Goal: Task Accomplishment & Management: Use online tool/utility

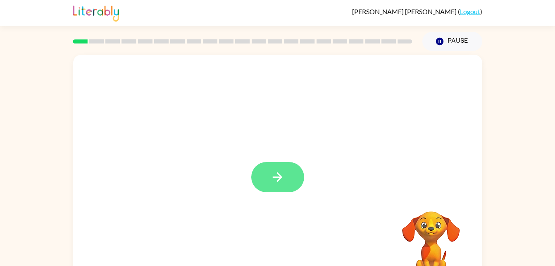
click at [281, 165] on button "button" at bounding box center [277, 177] width 53 height 30
click at [278, 169] on div at bounding box center [257, 158] width 353 height 30
click at [267, 185] on div at bounding box center [277, 173] width 409 height 236
click at [278, 183] on div at bounding box center [277, 173] width 409 height 236
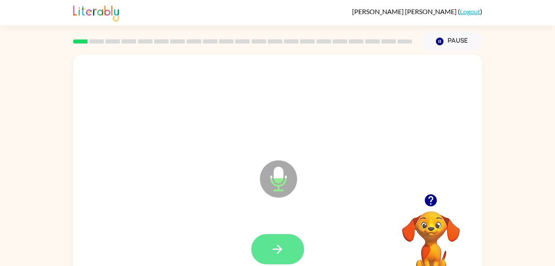
click at [287, 237] on button "button" at bounding box center [277, 249] width 53 height 30
click at [280, 244] on div at bounding box center [277, 249] width 393 height 68
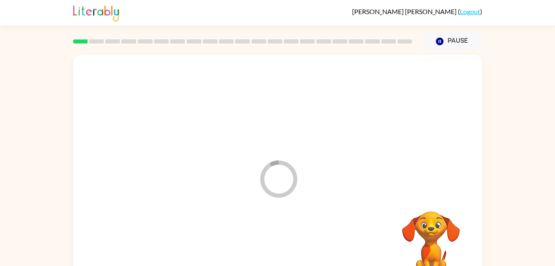
click at [284, 253] on div at bounding box center [277, 249] width 393 height 68
click at [287, 250] on div at bounding box center [277, 249] width 393 height 68
click at [282, 256] on div at bounding box center [277, 249] width 393 height 68
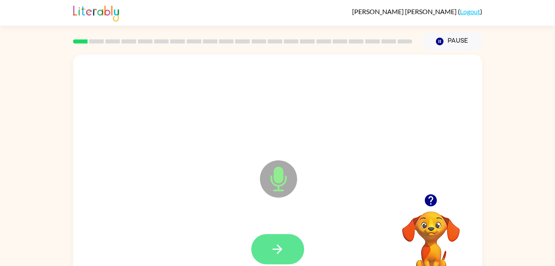
click at [291, 248] on button "button" at bounding box center [277, 249] width 53 height 30
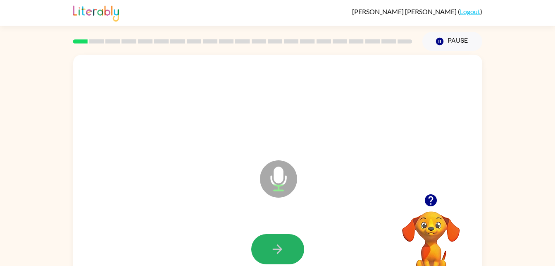
click at [277, 261] on button "button" at bounding box center [277, 249] width 53 height 30
click at [281, 246] on div at bounding box center [277, 249] width 393 height 68
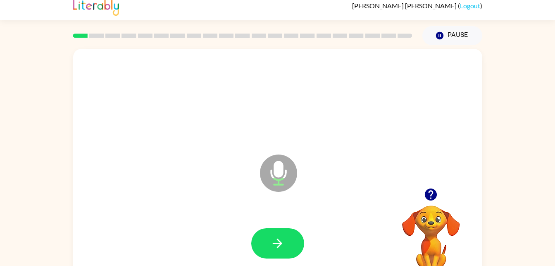
scroll to position [8, 0]
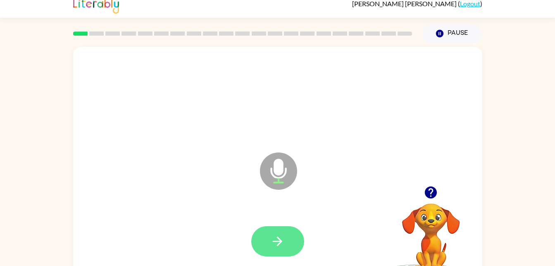
click at [280, 251] on button "button" at bounding box center [277, 241] width 53 height 30
click at [277, 246] on icon "button" at bounding box center [278, 241] width 14 height 14
click at [284, 240] on icon "button" at bounding box center [278, 241] width 14 height 14
click at [277, 243] on icon "button" at bounding box center [278, 241] width 14 height 14
click at [285, 232] on button "button" at bounding box center [277, 241] width 53 height 30
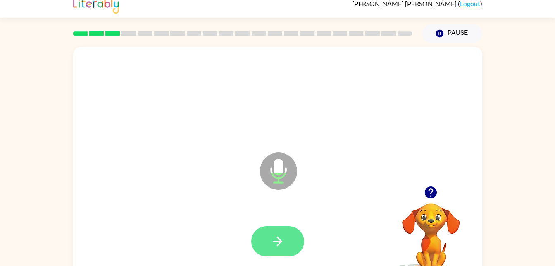
click at [281, 251] on button "button" at bounding box center [277, 241] width 53 height 30
click at [293, 252] on div at bounding box center [277, 241] width 53 height 30
click at [281, 248] on icon "button" at bounding box center [278, 241] width 14 height 14
click at [285, 242] on icon "button" at bounding box center [278, 241] width 14 height 14
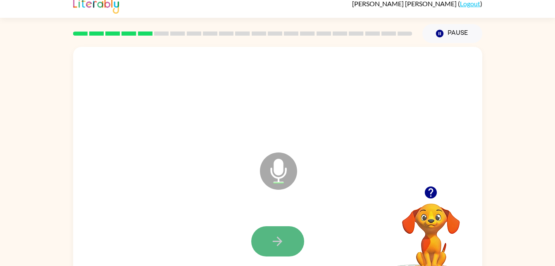
click at [277, 253] on button "button" at bounding box center [277, 241] width 53 height 30
click at [280, 246] on div at bounding box center [277, 241] width 393 height 68
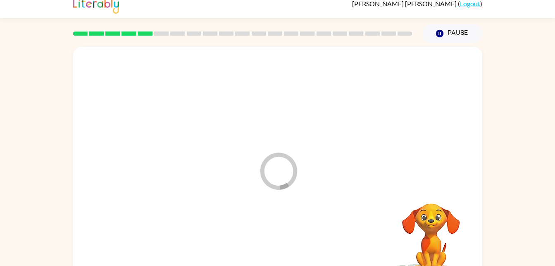
click at [278, 248] on div at bounding box center [277, 241] width 393 height 68
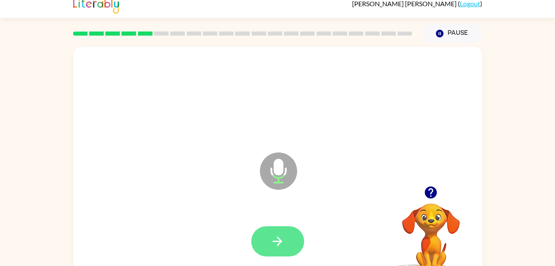
click at [285, 237] on button "button" at bounding box center [277, 241] width 53 height 30
click at [286, 244] on button "button" at bounding box center [277, 241] width 53 height 30
click at [298, 236] on button "button" at bounding box center [277, 241] width 53 height 30
click at [269, 244] on button "button" at bounding box center [277, 241] width 53 height 30
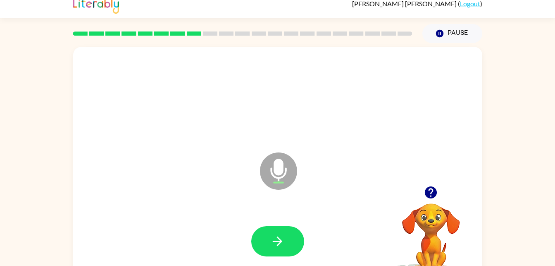
click at [284, 263] on div at bounding box center [277, 241] width 393 height 68
click at [278, 242] on icon "button" at bounding box center [278, 241] width 14 height 14
click at [284, 244] on icon "button" at bounding box center [278, 241] width 14 height 14
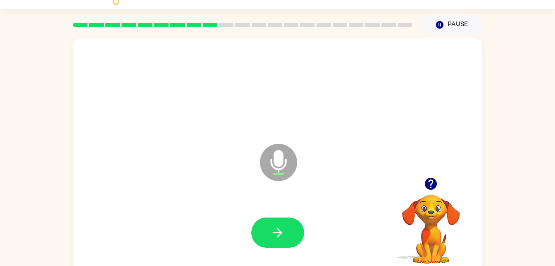
scroll to position [25, 0]
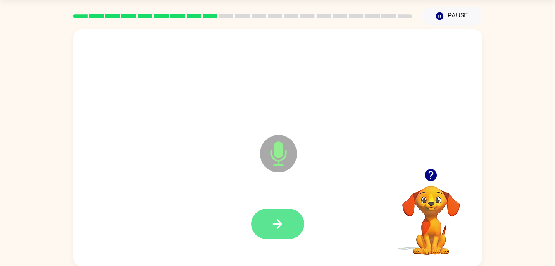
click at [277, 220] on icon "button" at bounding box center [278, 223] width 14 height 14
click at [264, 220] on button "button" at bounding box center [277, 223] width 53 height 30
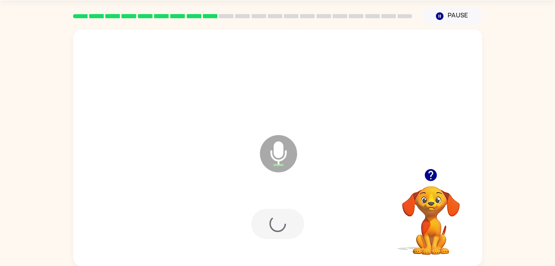
click at [285, 239] on div at bounding box center [277, 224] width 393 height 68
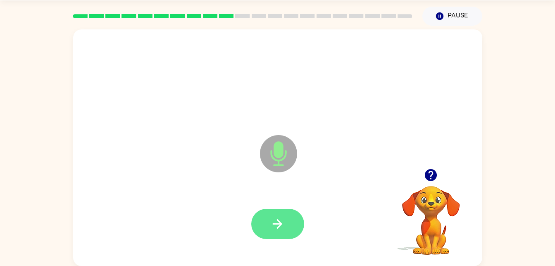
click at [287, 214] on button "button" at bounding box center [277, 223] width 53 height 30
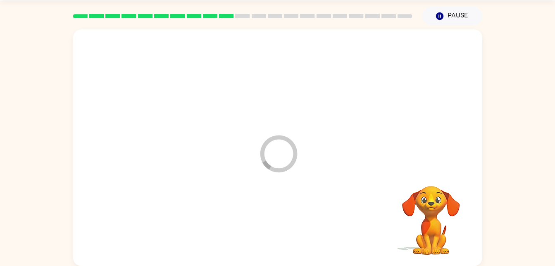
click at [280, 236] on div at bounding box center [277, 224] width 393 height 68
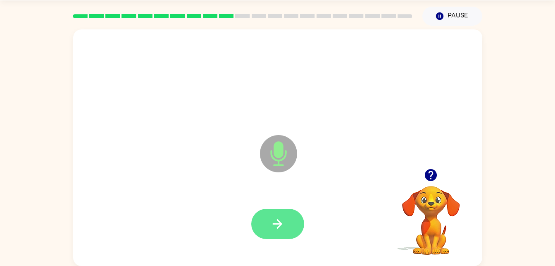
click at [287, 218] on button "button" at bounding box center [277, 223] width 53 height 30
click at [283, 237] on button "button" at bounding box center [277, 223] width 53 height 30
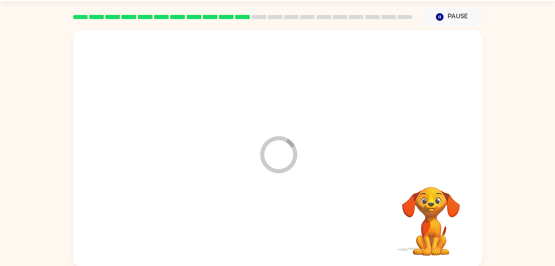
scroll to position [24, 0]
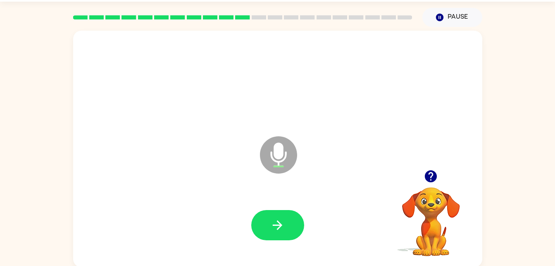
click at [269, 198] on div at bounding box center [277, 225] width 393 height 68
click at [270, 217] on button "button" at bounding box center [277, 225] width 53 height 30
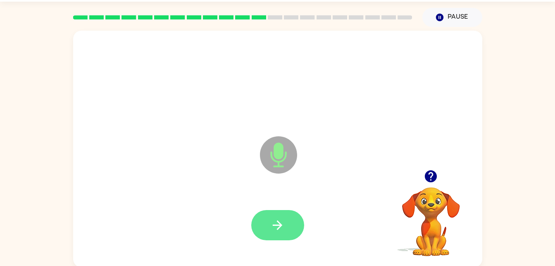
click at [302, 218] on button "button" at bounding box center [277, 225] width 53 height 30
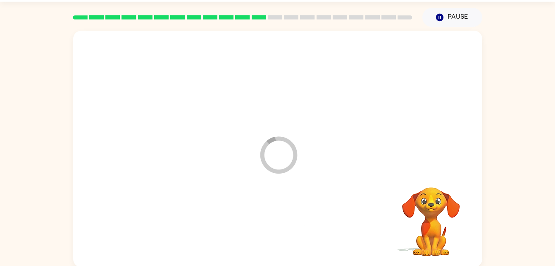
click at [264, 240] on div at bounding box center [277, 225] width 393 height 68
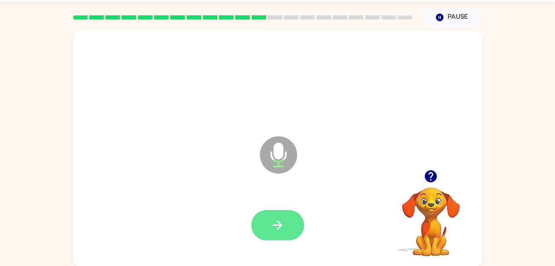
click at [265, 239] on button "button" at bounding box center [277, 225] width 53 height 30
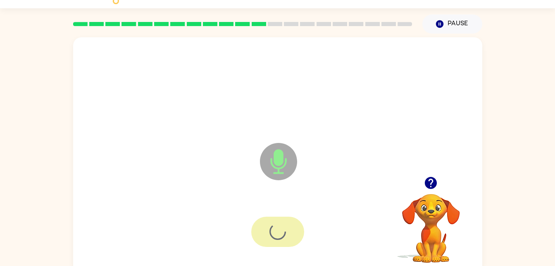
scroll to position [2, 0]
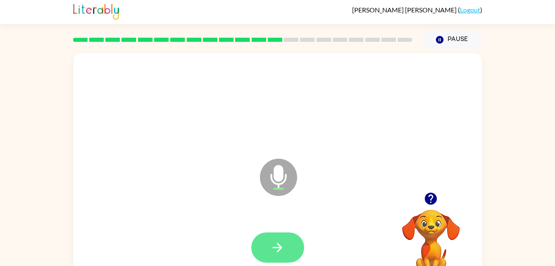
click at [269, 251] on button "button" at bounding box center [277, 247] width 53 height 30
click at [273, 235] on button "button" at bounding box center [277, 247] width 53 height 30
click at [270, 243] on button "button" at bounding box center [277, 247] width 53 height 30
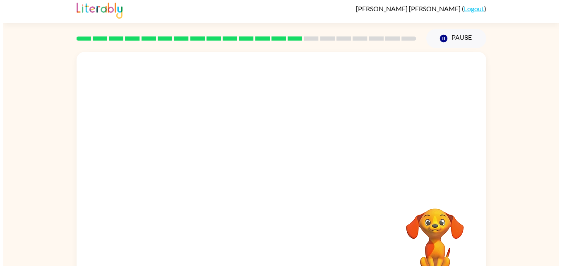
scroll to position [0, 0]
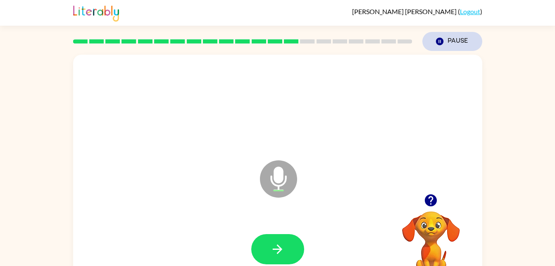
click at [453, 41] on button "Pause Pause" at bounding box center [453, 41] width 60 height 19
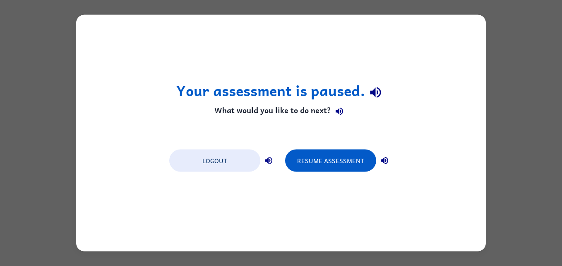
click at [551, 100] on div "Your assessment is paused. What would you like to do next? Logout Resume Assess…" at bounding box center [281, 133] width 562 height 266
